Goal: Find contact information

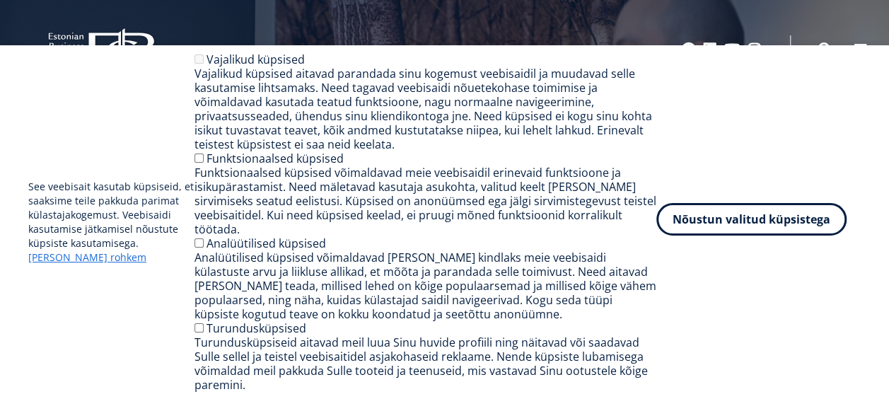
click at [754, 233] on button "Nõustun valitud küpsistega" at bounding box center [751, 219] width 190 height 33
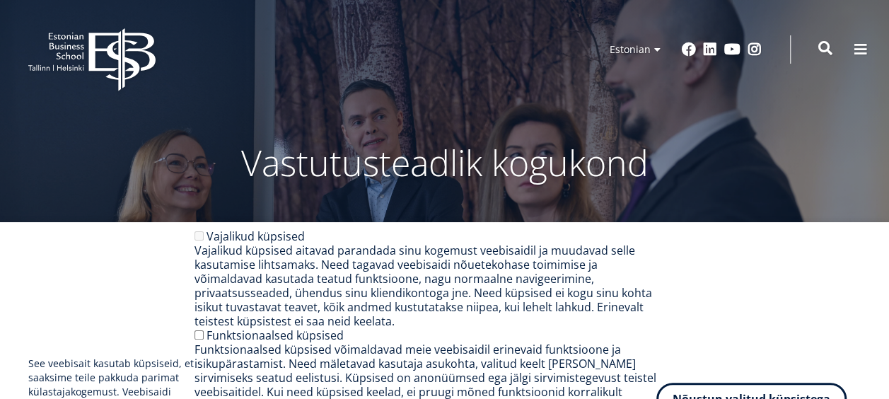
click at [821, 47] on span at bounding box center [825, 48] width 14 height 14
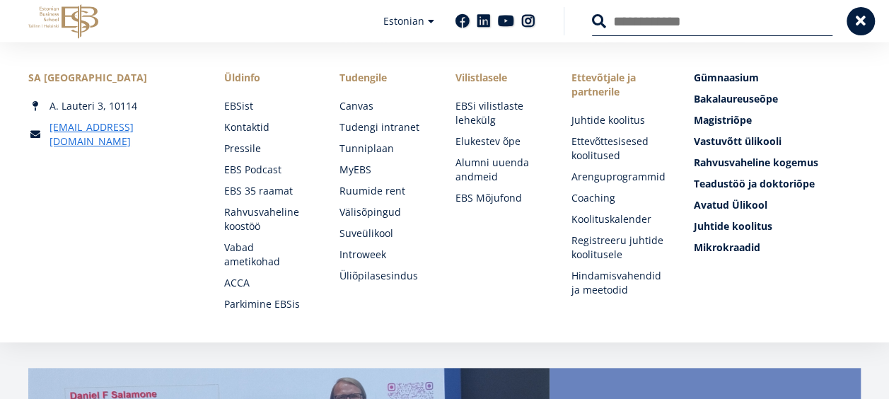
click at [654, 16] on input "Otsing" at bounding box center [712, 21] width 240 height 30
type input "*****"
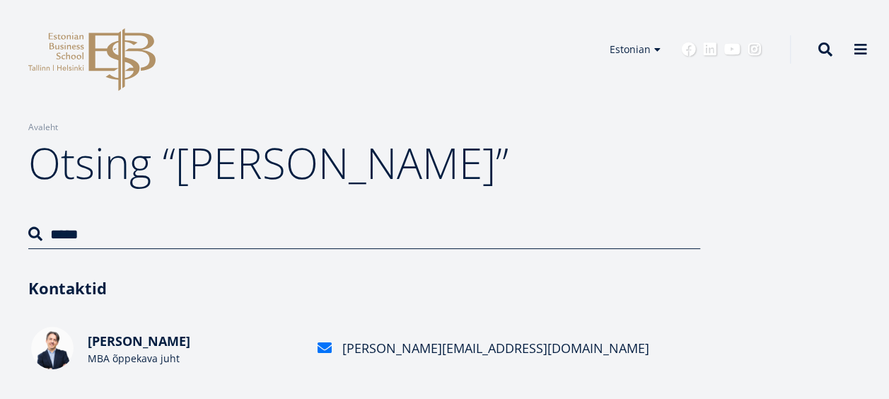
click at [123, 341] on span "[PERSON_NAME]" at bounding box center [139, 340] width 103 height 17
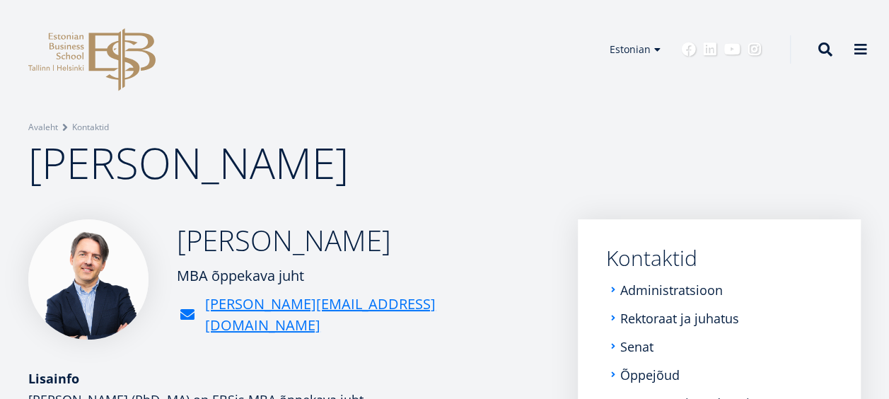
drag, startPoint x: 307, startPoint y: 289, endPoint x: 179, endPoint y: 287, distance: 128.0
click at [179, 286] on div "MBA õppekava juht" at bounding box center [363, 275] width 373 height 21
copy div "MBA õppekava juht"
